Goal: Entertainment & Leisure: Browse casually

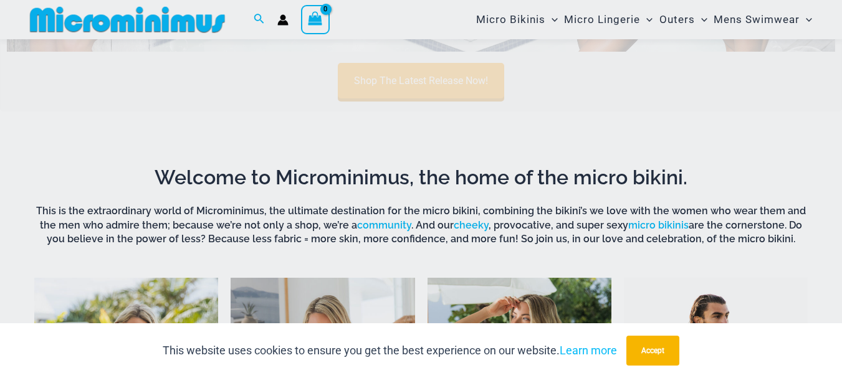
scroll to position [425, 0]
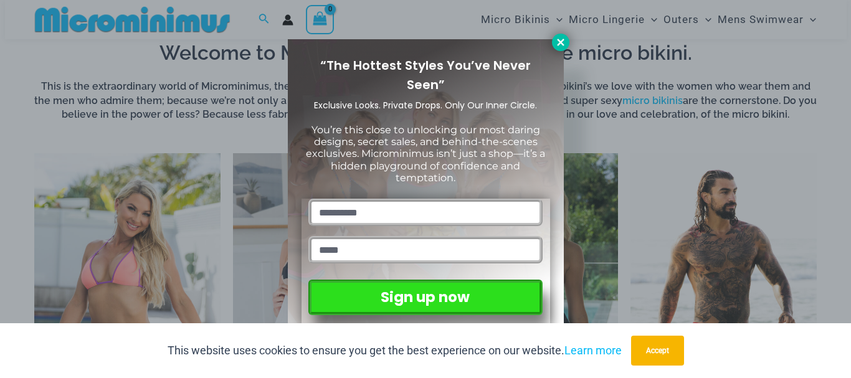
click at [563, 44] on icon at bounding box center [560, 42] width 7 height 7
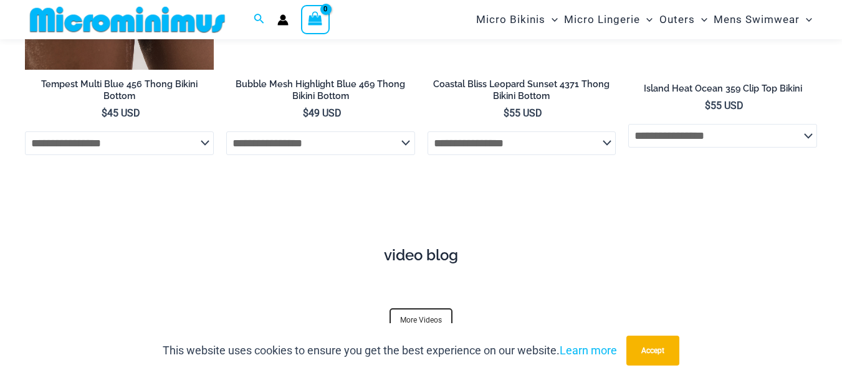
scroll to position [3604, 0]
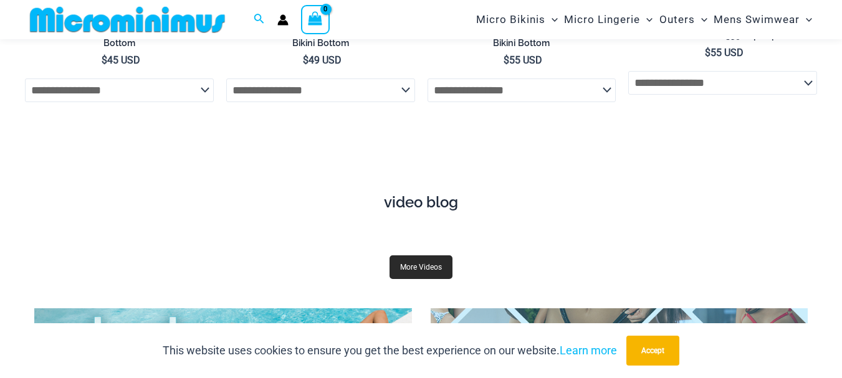
click at [418, 279] on link "More Videos" at bounding box center [421, 268] width 63 height 24
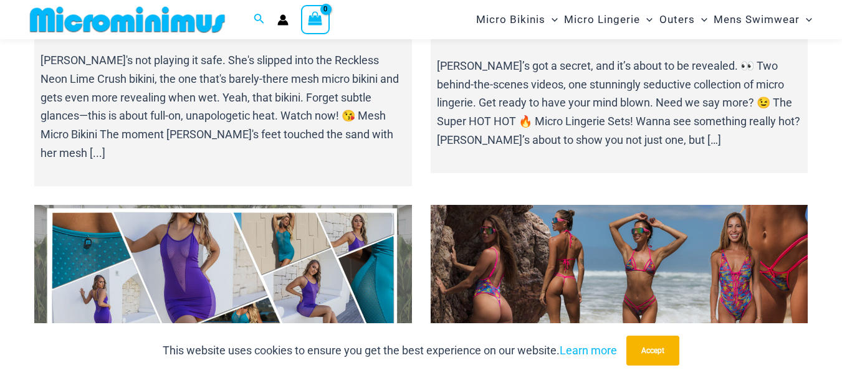
scroll to position [924, 0]
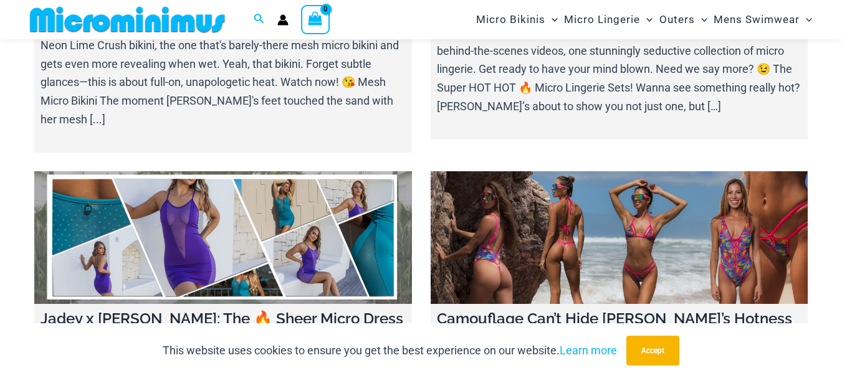
click at [584, 222] on link at bounding box center [620, 237] width 378 height 132
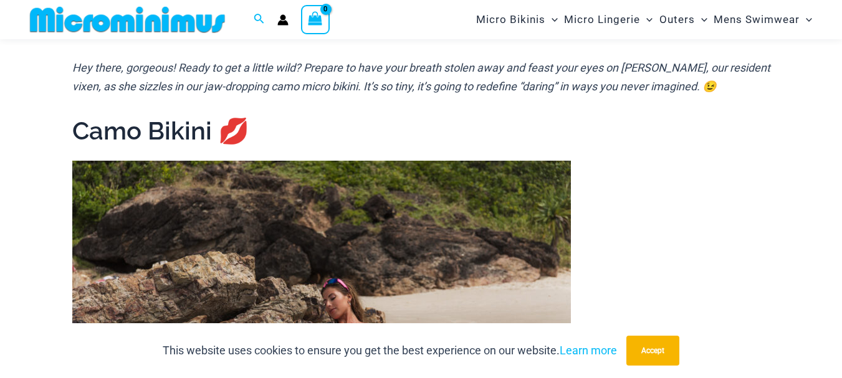
scroll to position [612, 0]
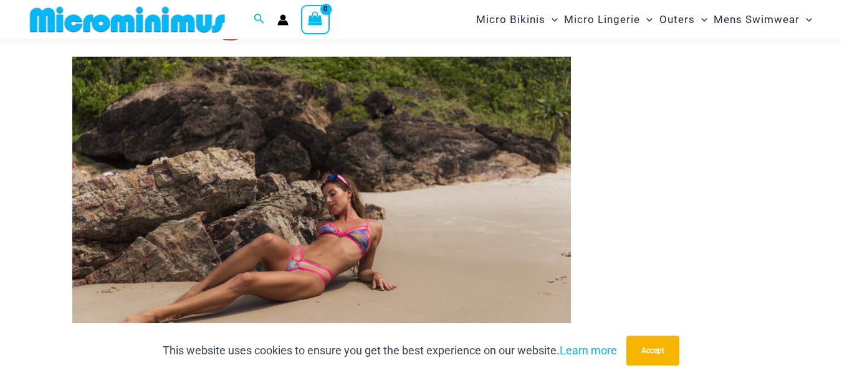
click at [406, 169] on img at bounding box center [321, 223] width 499 height 332
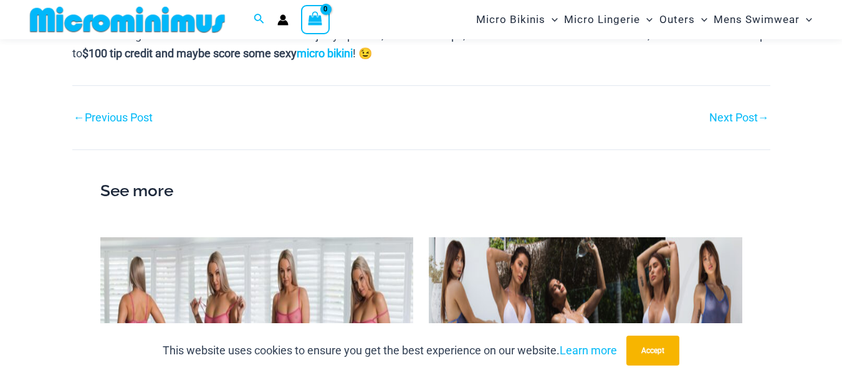
scroll to position [1547, 0]
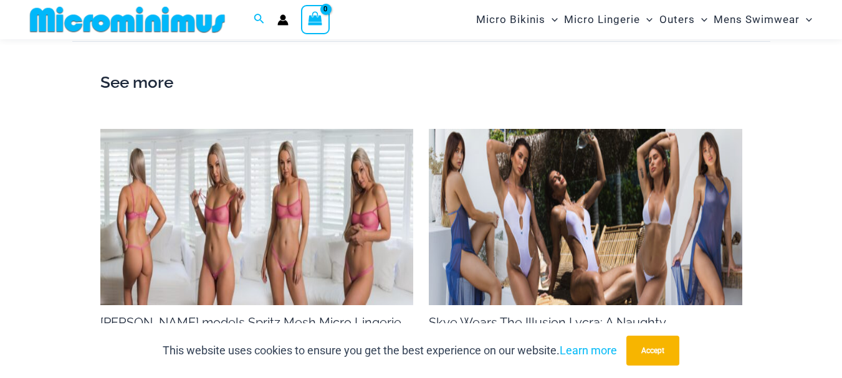
click at [281, 178] on img at bounding box center [256, 217] width 313 height 176
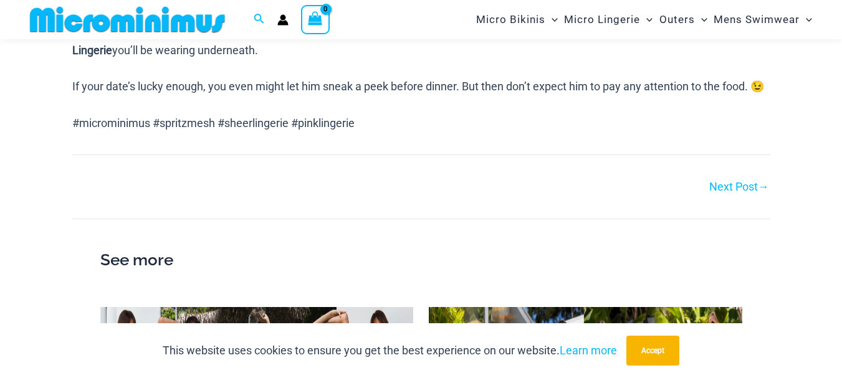
scroll to position [799, 0]
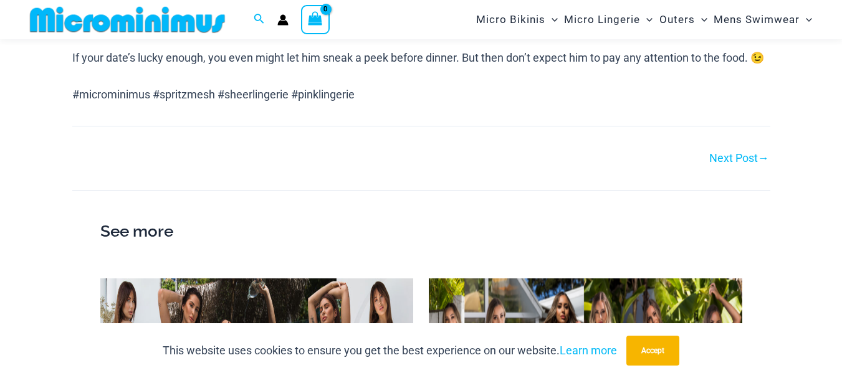
click at [719, 164] on link "Next Post →" at bounding box center [739, 158] width 60 height 11
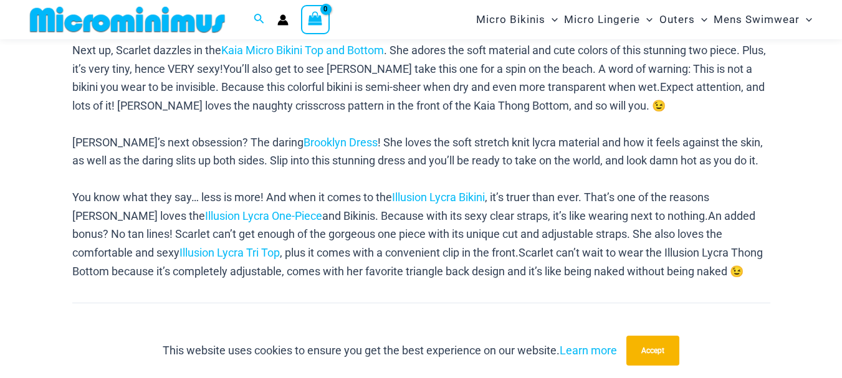
scroll to position [799, 0]
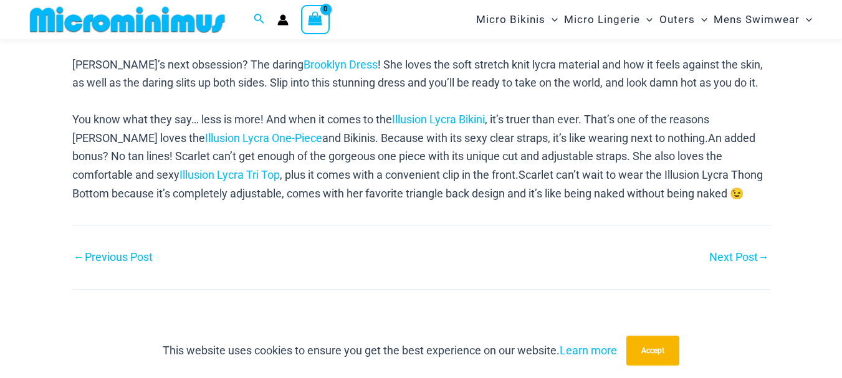
click at [734, 252] on link "Next Post →" at bounding box center [739, 257] width 60 height 11
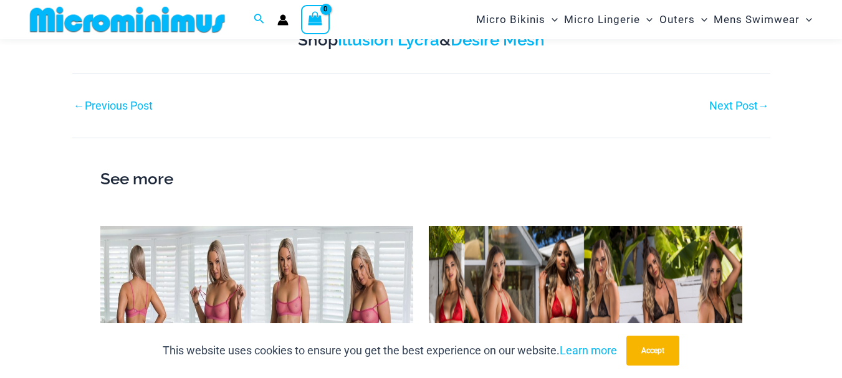
scroll to position [802, 0]
click at [725, 100] on link "Next Post →" at bounding box center [739, 105] width 60 height 11
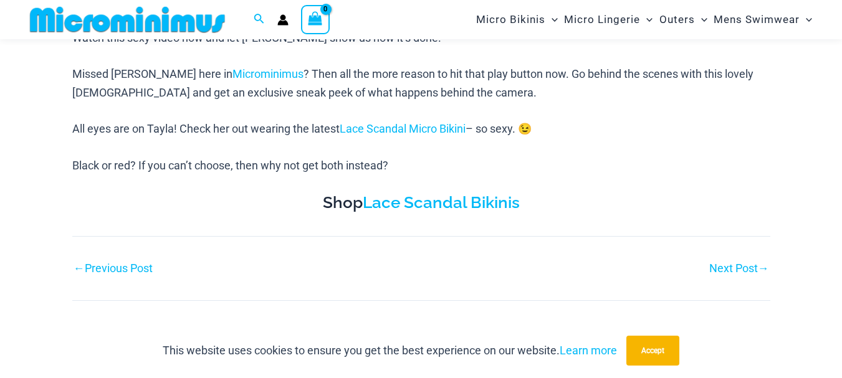
scroll to position [612, 0]
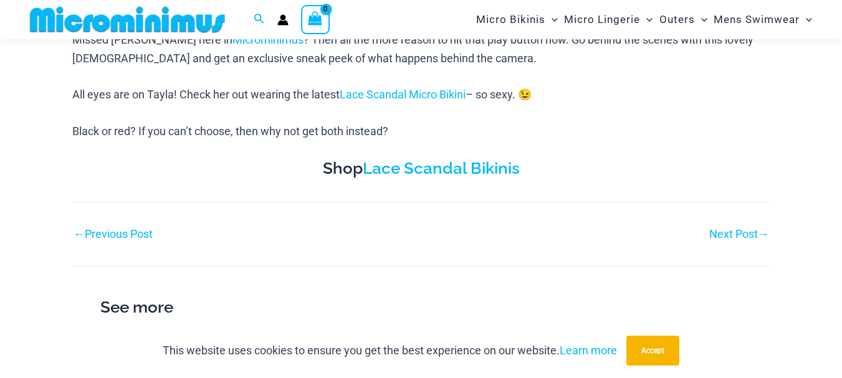
click at [742, 236] on link "Next Post →" at bounding box center [739, 234] width 60 height 11
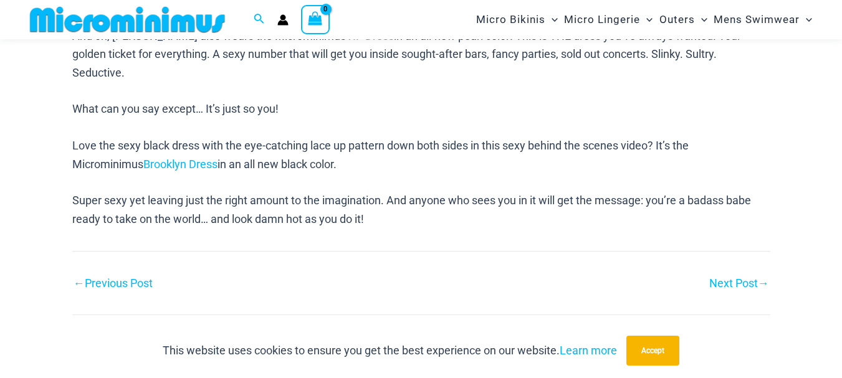
scroll to position [924, 0]
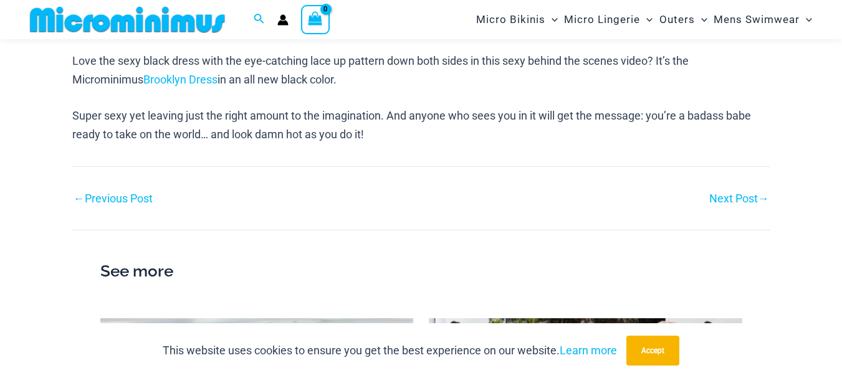
click at [734, 193] on link "Next Post →" at bounding box center [739, 198] width 60 height 11
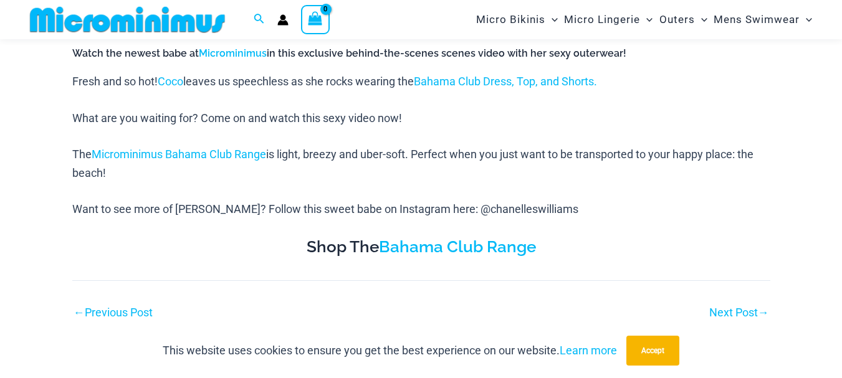
scroll to position [612, 0]
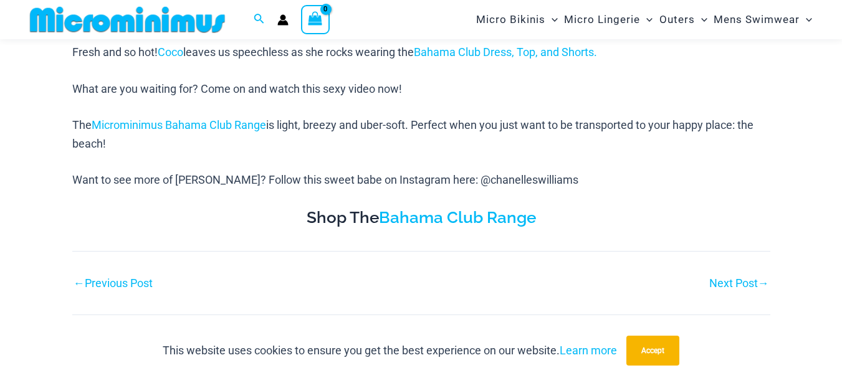
click at [742, 284] on link "Next Post →" at bounding box center [739, 283] width 60 height 11
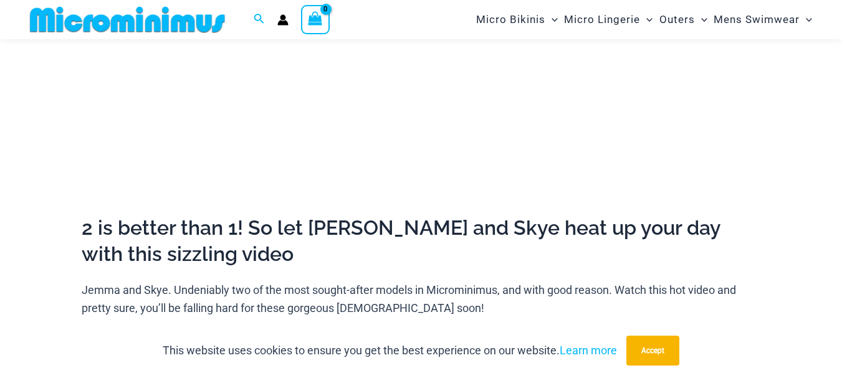
scroll to position [674, 0]
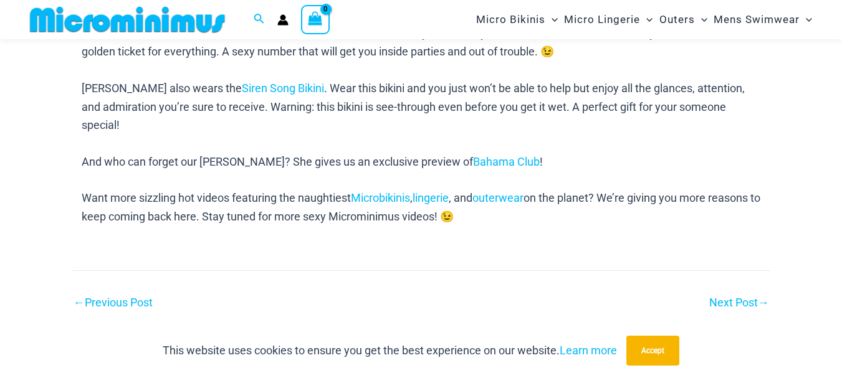
click at [748, 297] on link "Next Post →" at bounding box center [739, 302] width 60 height 11
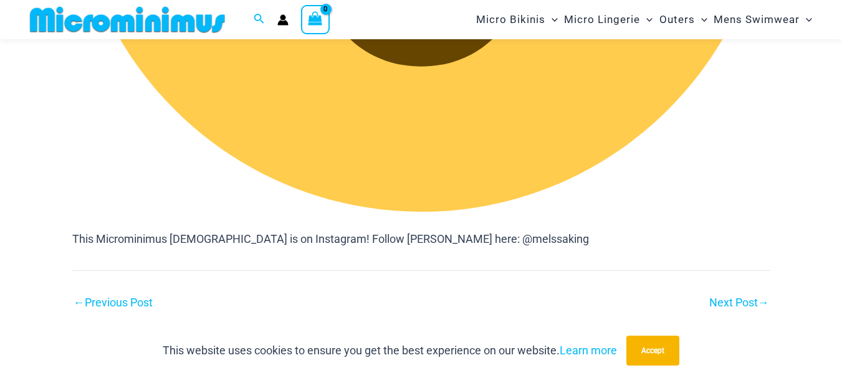
scroll to position [2169, 0]
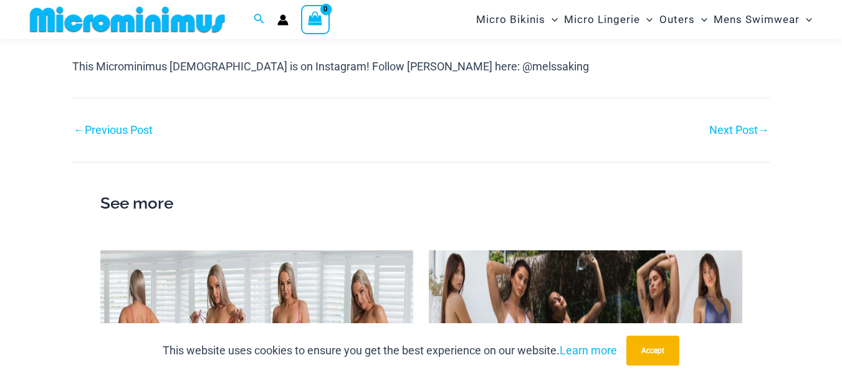
click at [749, 130] on link "Next Post →" at bounding box center [739, 130] width 60 height 11
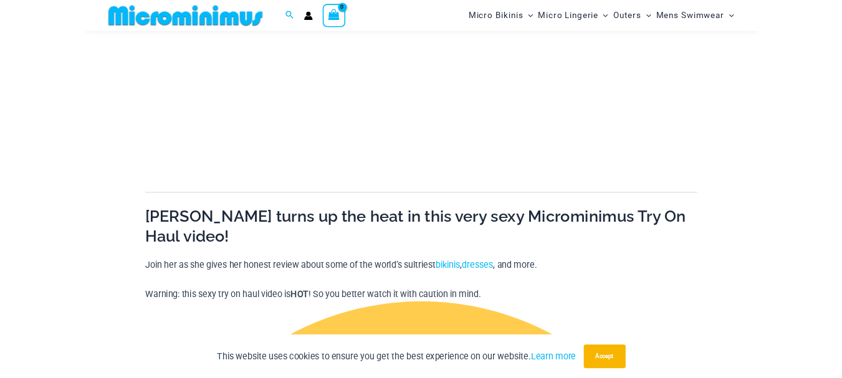
scroll to position [363, 0]
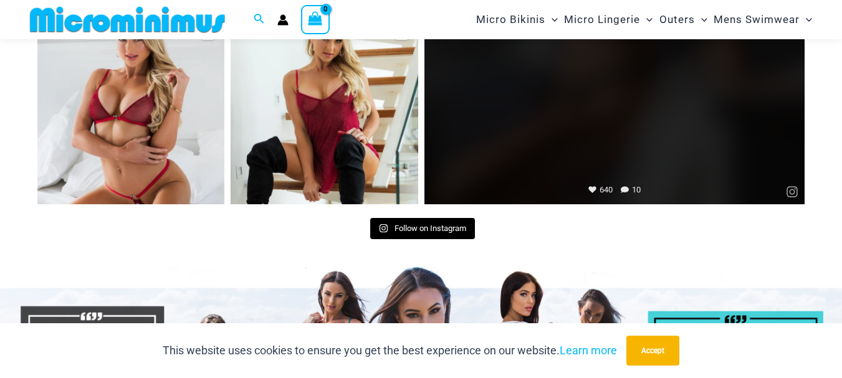
scroll to position [4476, 0]
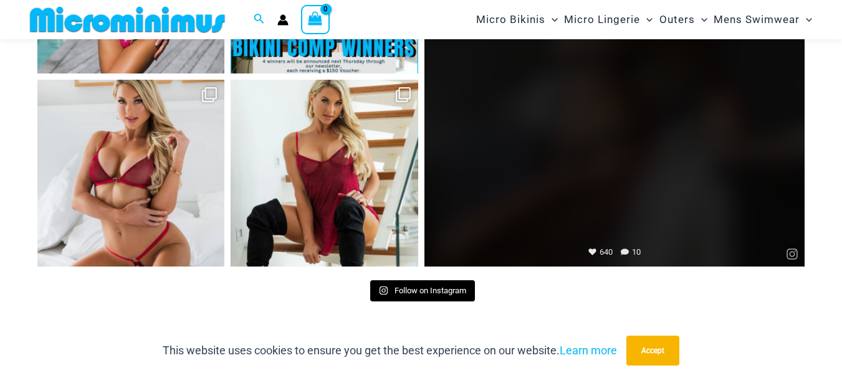
click at [666, 148] on link "Open" at bounding box center [614, 77] width 381 height 381
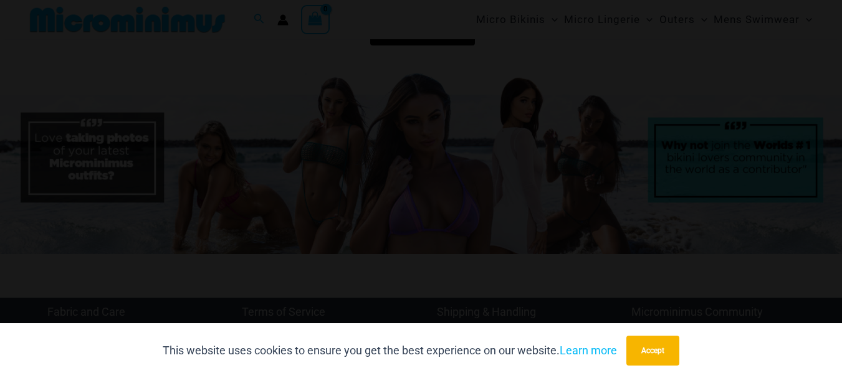
scroll to position [4725, 0]
